Goal: Transaction & Acquisition: Purchase product/service

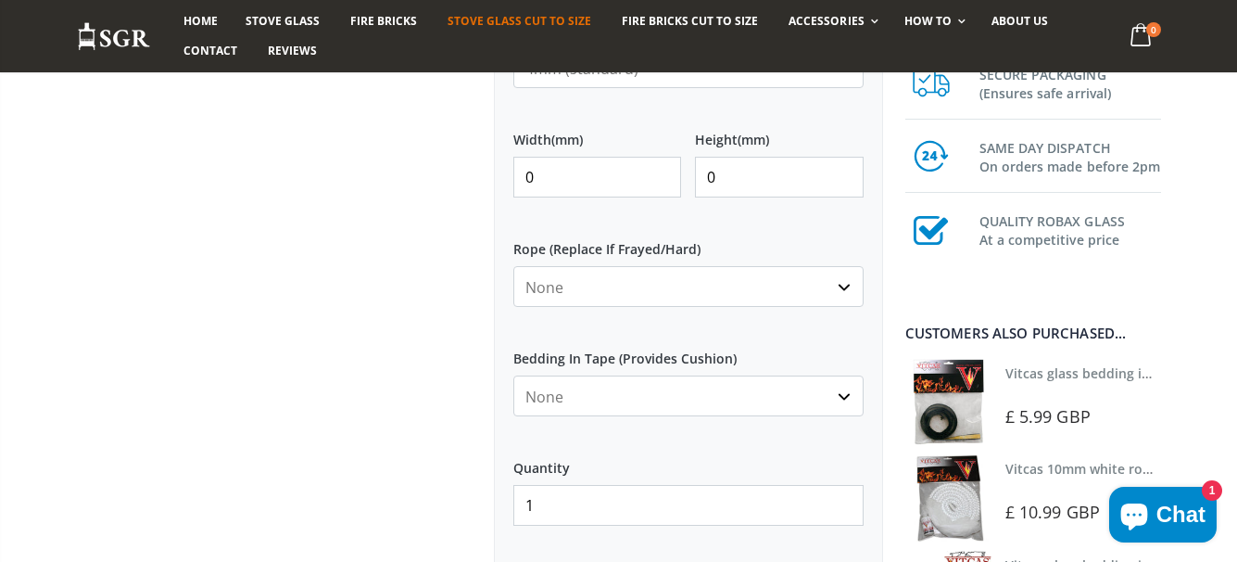
scroll to position [858, 0]
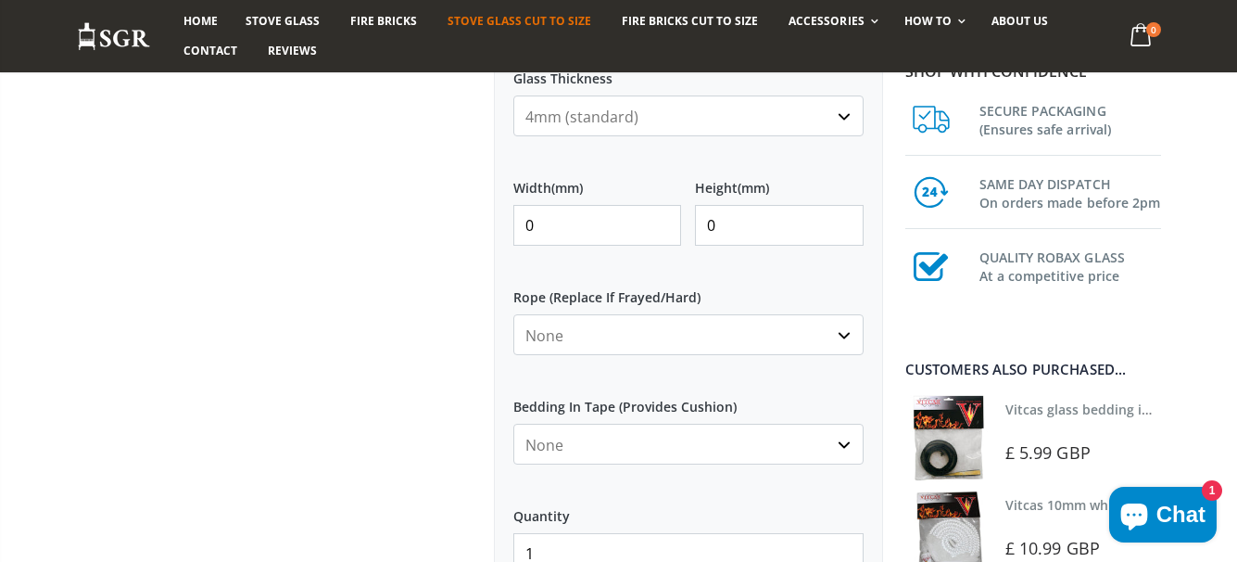
click at [843, 336] on select "None 3mm White 6mm White 8mm White 10mm White 12mm White 6mm Black 8mm Black 10…" at bounding box center [688, 334] width 350 height 41
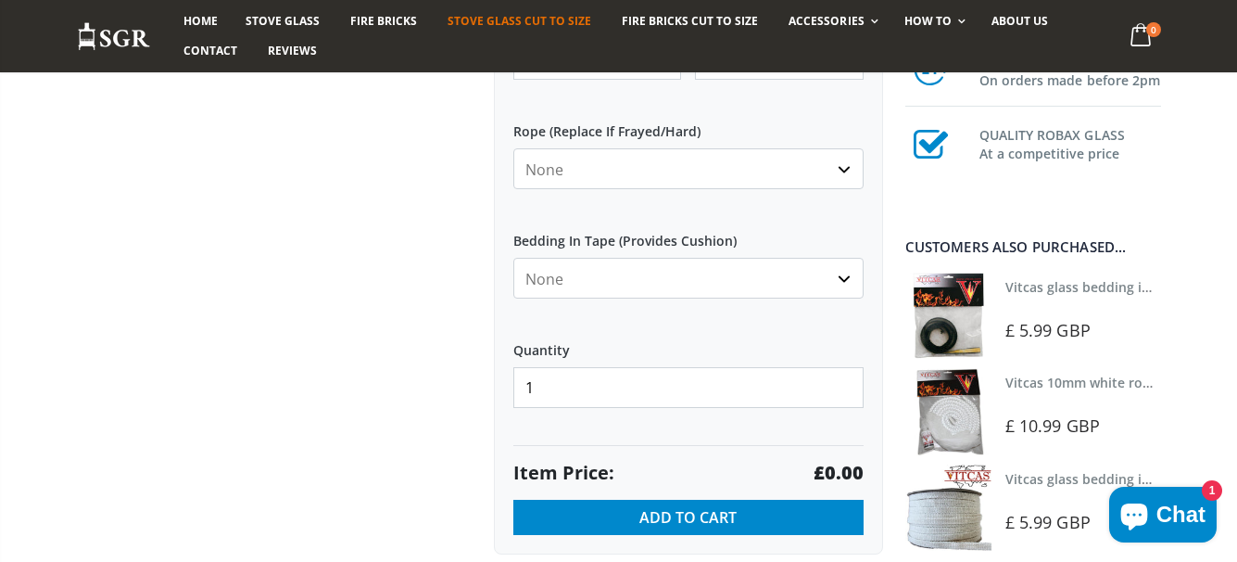
scroll to position [1033, 0]
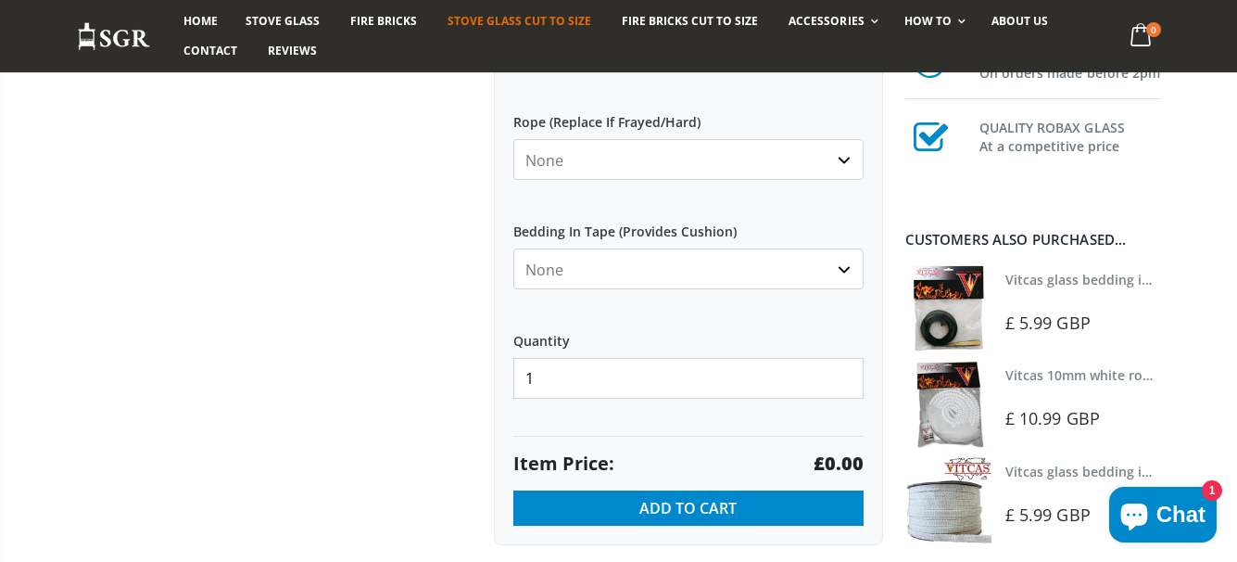
click at [845, 270] on select "None Black White" at bounding box center [688, 268] width 350 height 41
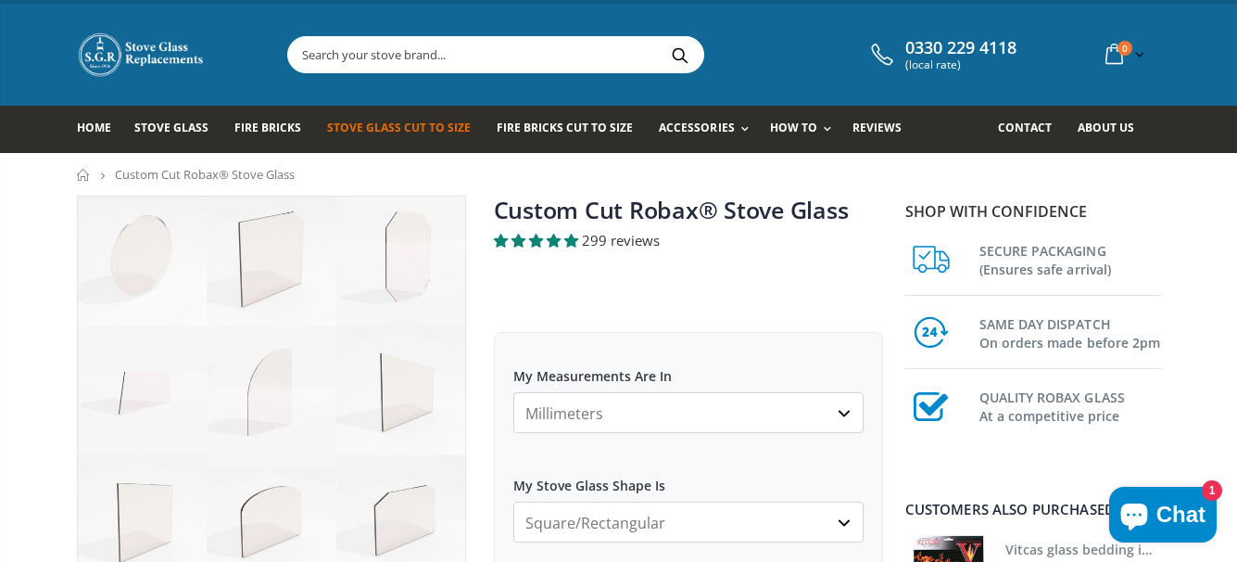
scroll to position [0, 0]
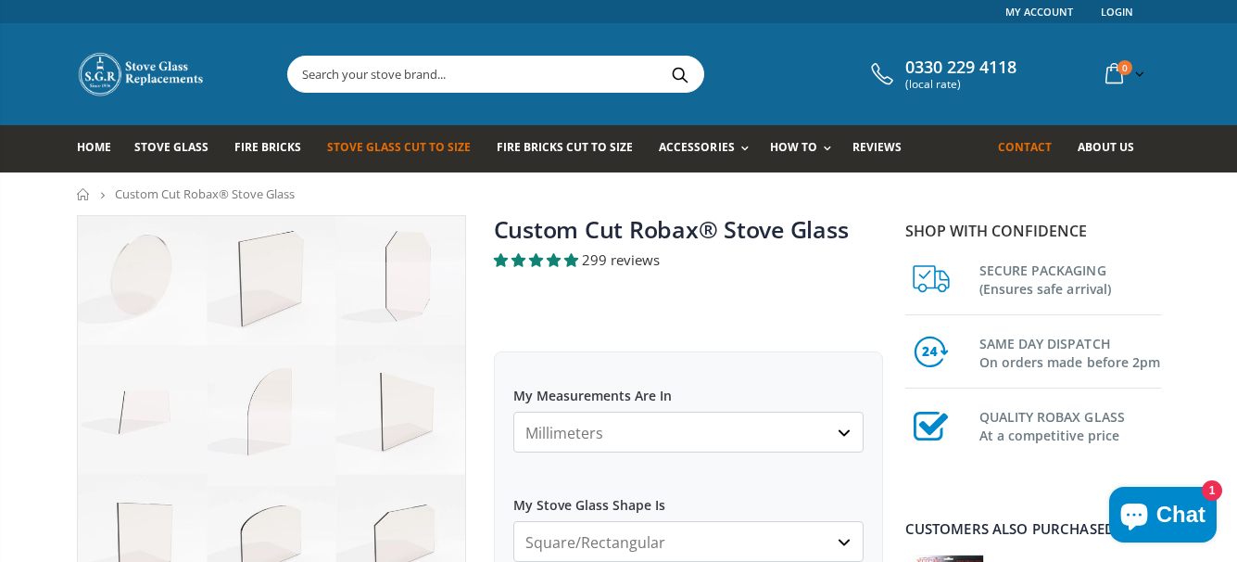
click at [1033, 147] on span "Contact" at bounding box center [1025, 147] width 54 height 16
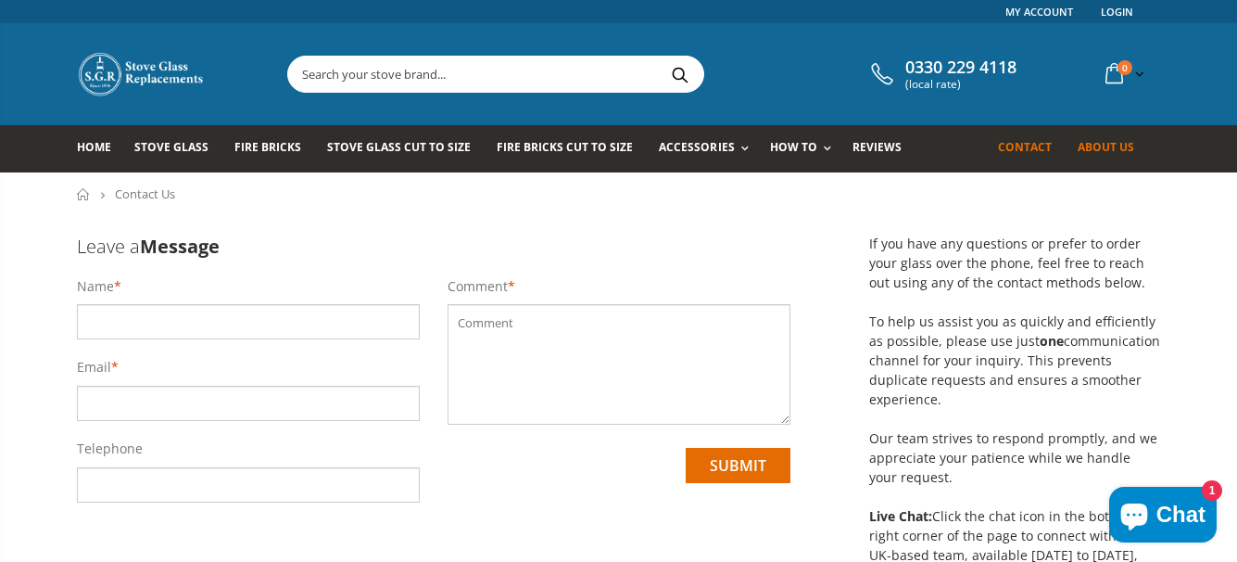
click at [1098, 150] on span "About us" at bounding box center [1106, 147] width 57 height 16
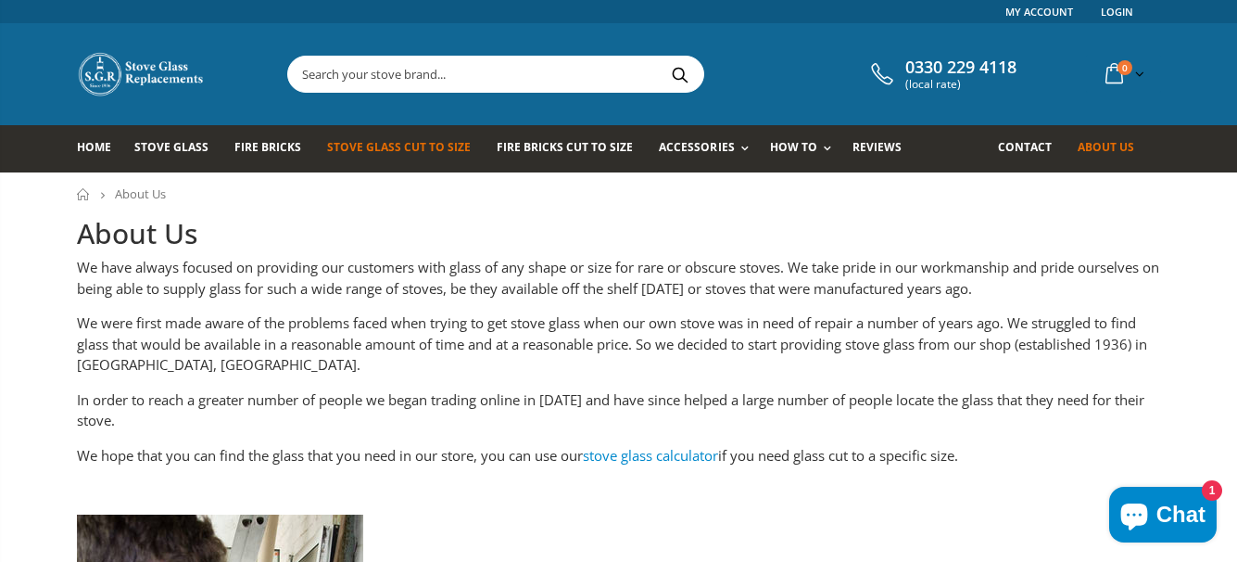
click at [402, 150] on span "Stove Glass Cut To Size" at bounding box center [399, 147] width 144 height 16
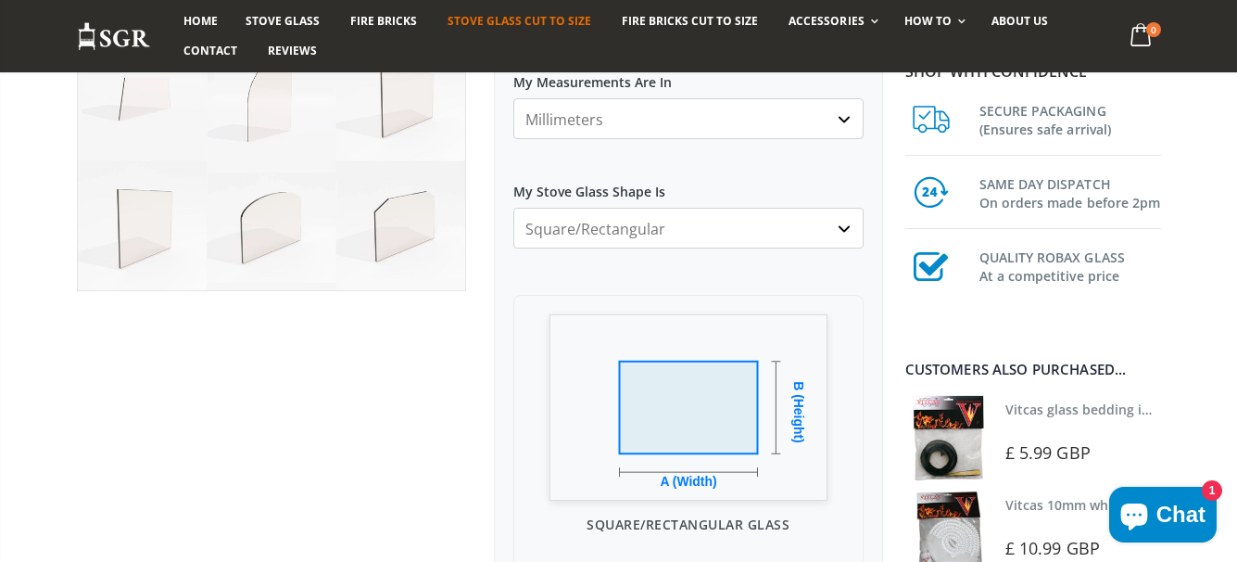
scroll to position [273, 0]
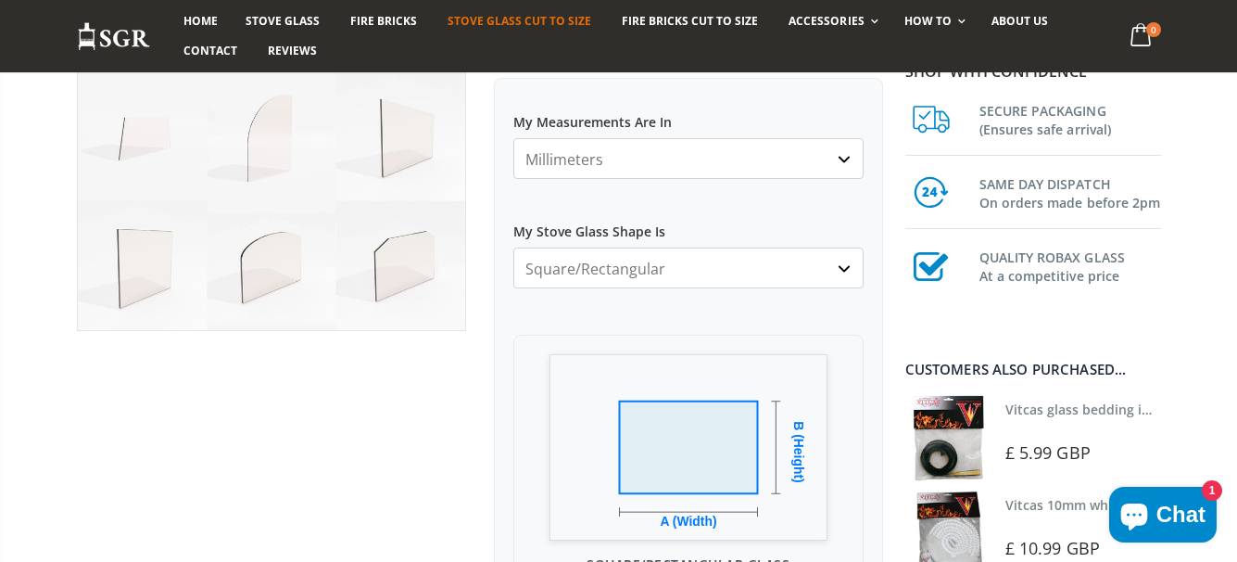
click at [843, 268] on select "Square/Rectangular Arched Half Arch Both Top Corners Cut Single Corner Cut All …" at bounding box center [688, 267] width 350 height 41
click at [847, 270] on select "Square/Rectangular Arched Half Arch Both Top Corners Cut Single Corner Cut All …" at bounding box center [688, 267] width 350 height 41
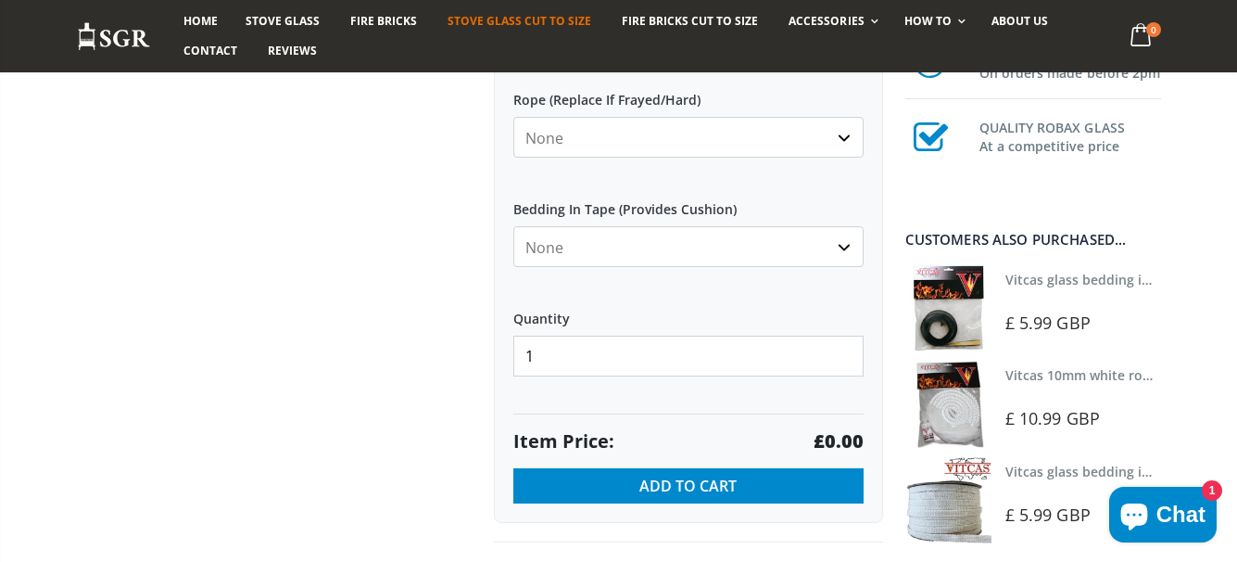
scroll to position [831, 0]
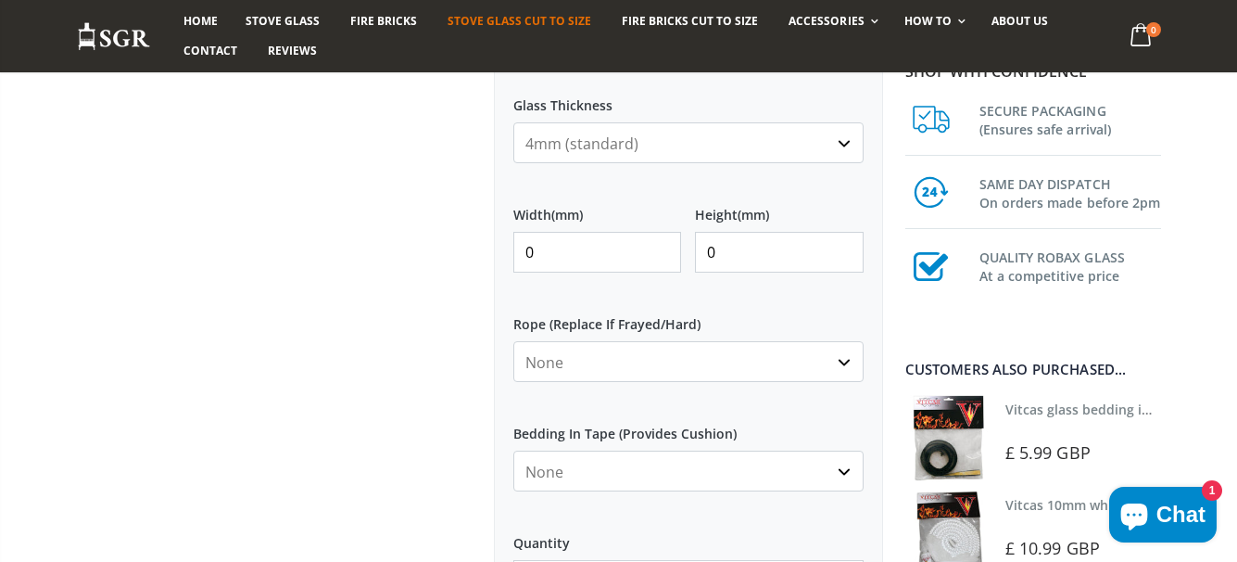
click at [542, 251] on input "0" at bounding box center [597, 252] width 169 height 41
type input "240"
click at [721, 255] on input "0" at bounding box center [779, 252] width 169 height 41
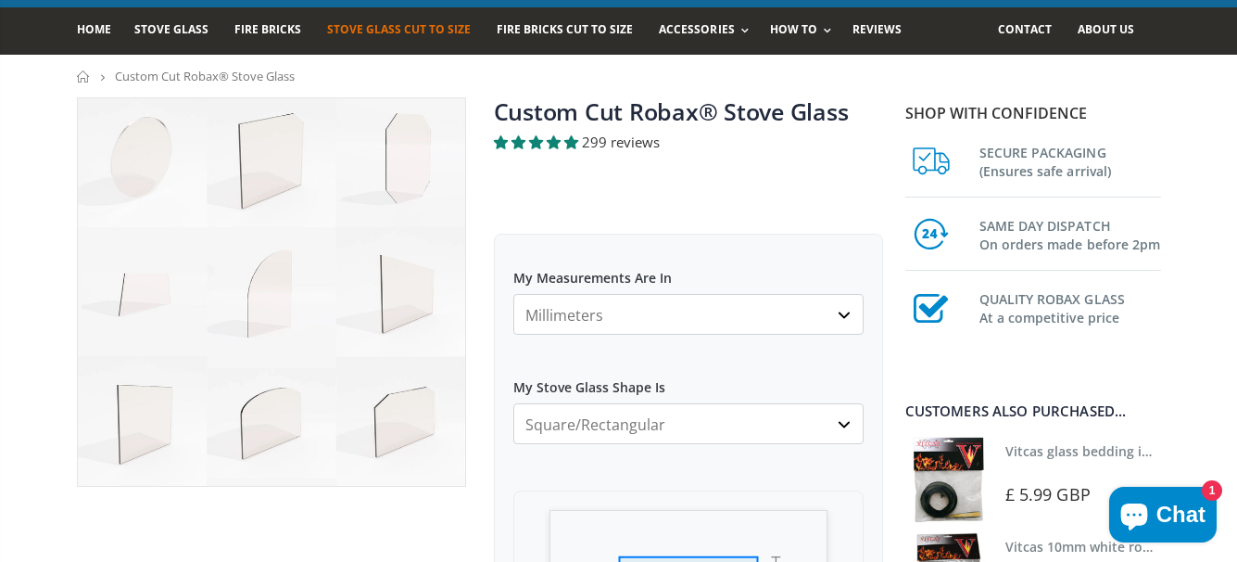
scroll to position [0, 0]
